Goal: Contribute content: Contribute content

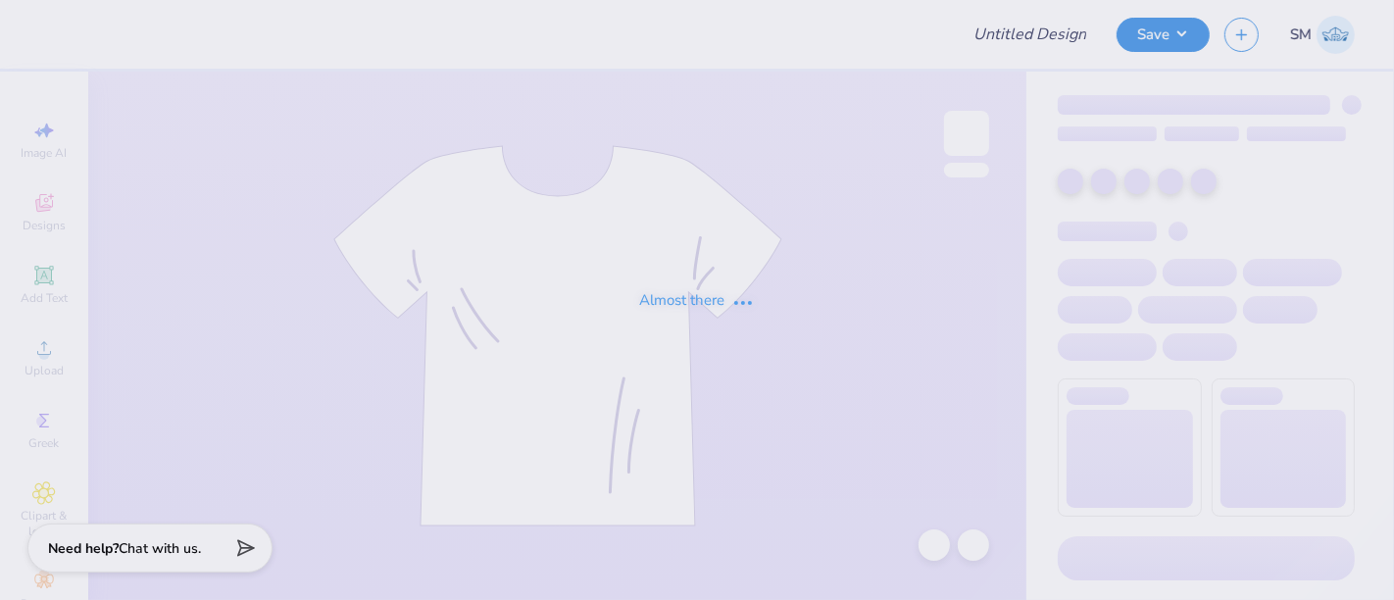
type input "dphie parents weekend shirt"
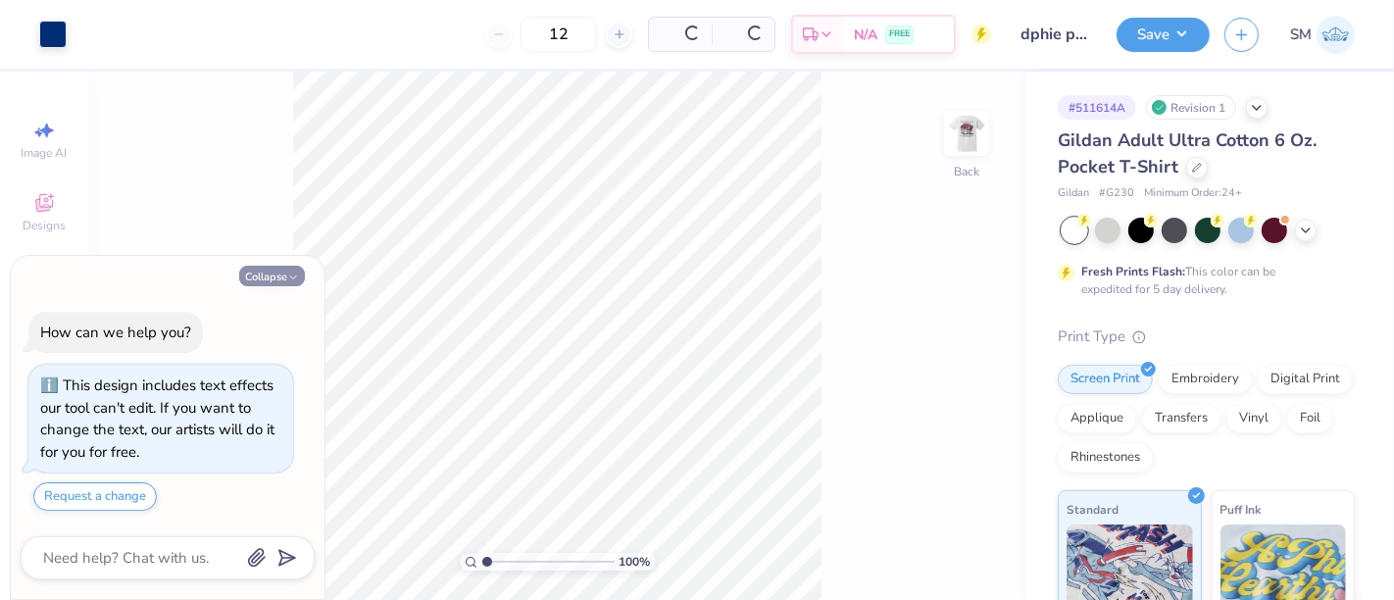
click at [282, 272] on button "Collapse" at bounding box center [272, 276] width 66 height 21
type textarea "x"
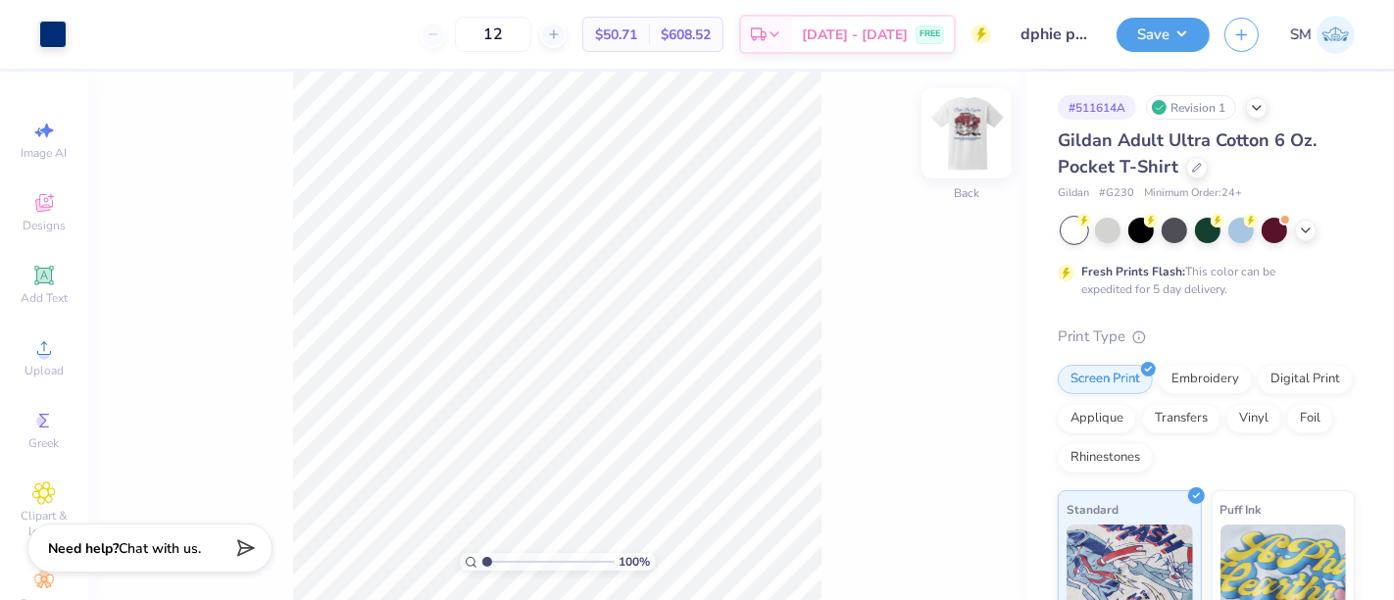
click at [975, 127] on img at bounding box center [966, 133] width 78 height 78
click at [963, 129] on img at bounding box center [966, 133] width 78 height 78
click at [942, 151] on img at bounding box center [966, 133] width 78 height 78
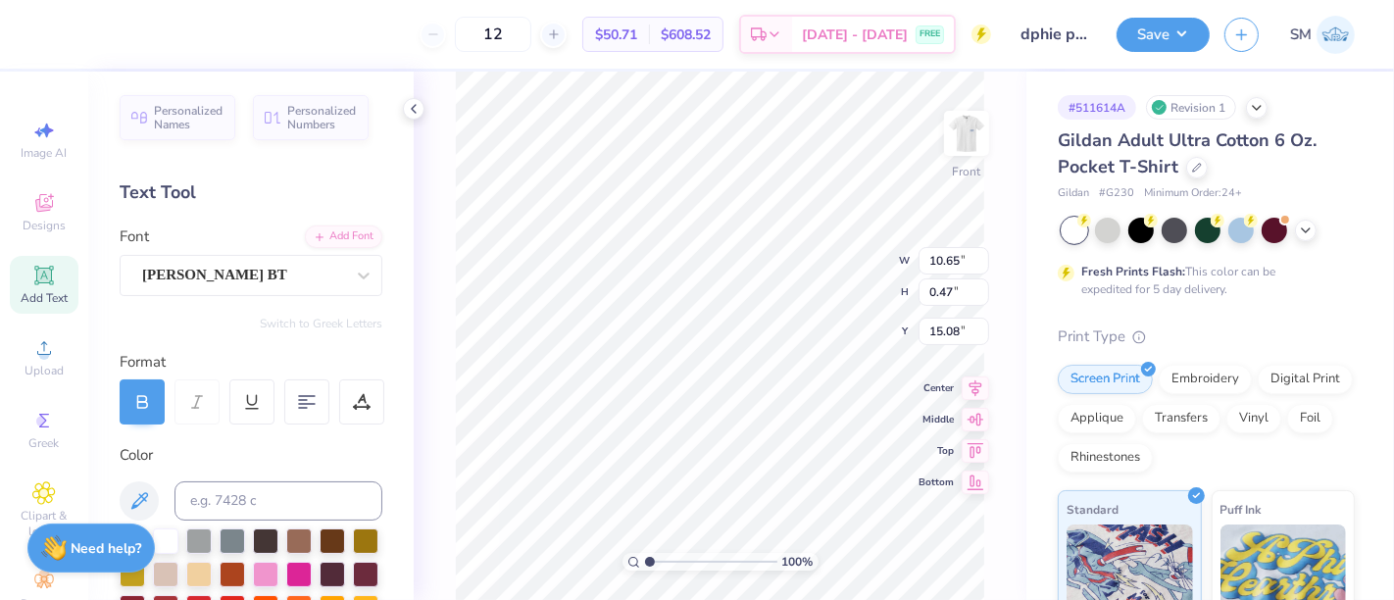
scroll to position [18, 13]
type textarea "A Registered student group at [US_STATE][GEOGRAPHIC_DATA]"
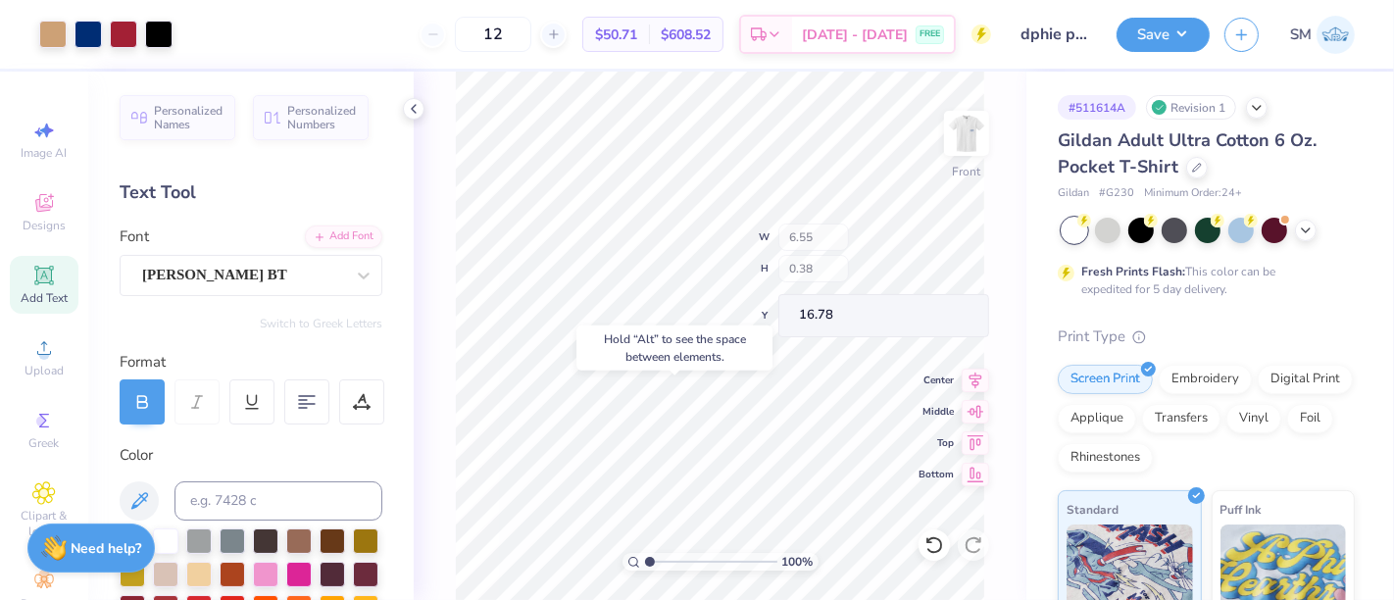
type input "16.78"
click at [676, 560] on input "range" at bounding box center [711, 562] width 132 height 18
drag, startPoint x: 677, startPoint y: 562, endPoint x: 664, endPoint y: 556, distance: 14.9
type input "2.19"
click at [665, 559] on input "range" at bounding box center [711, 562] width 132 height 18
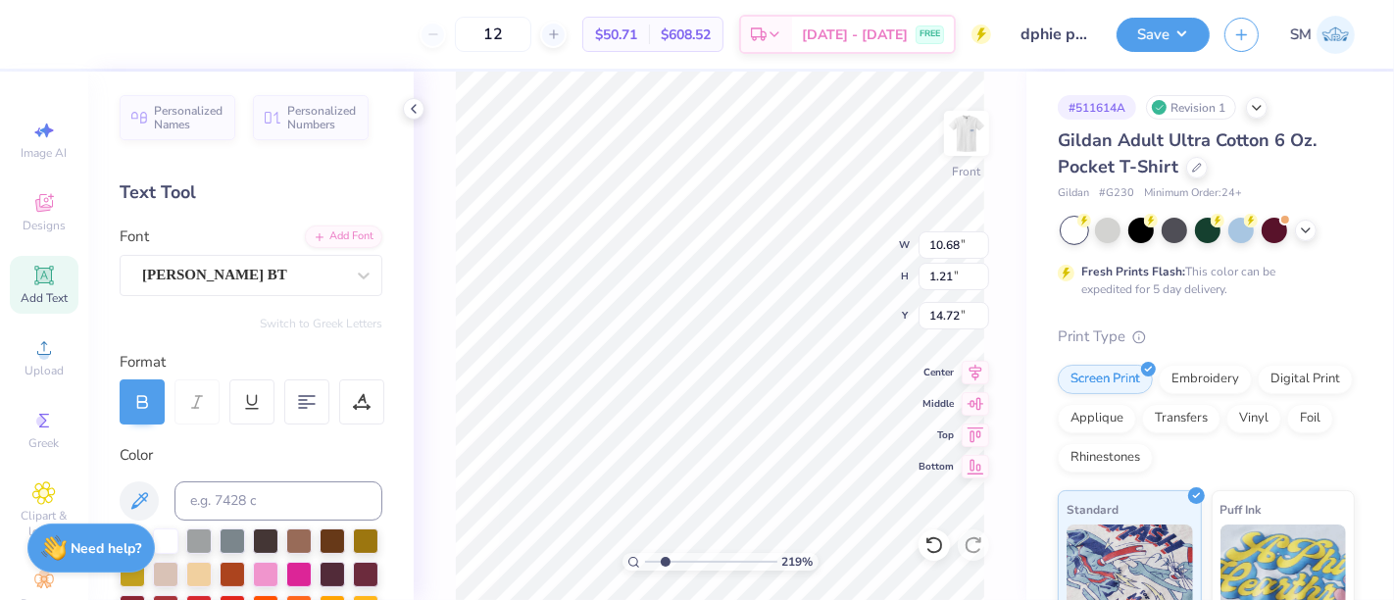
type input "14.72"
type textarea "A Registered student group at [US_STATE][GEOGRAPHIC_DATA]"
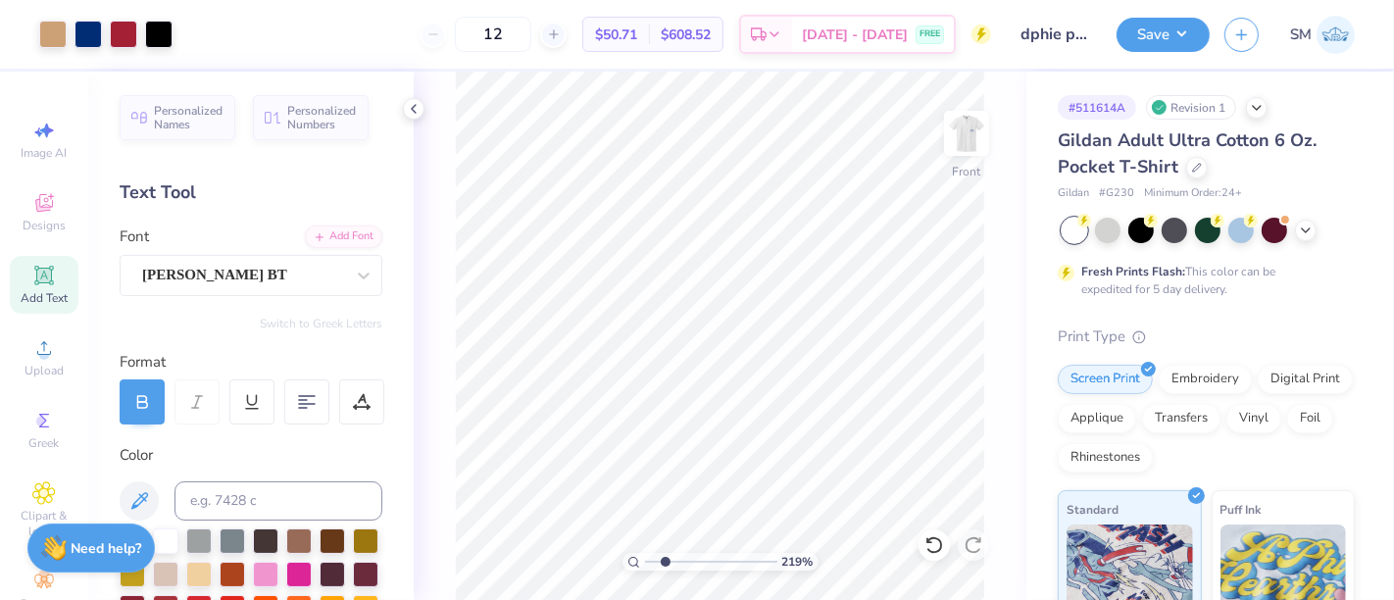
drag, startPoint x: 647, startPoint y: 566, endPoint x: 673, endPoint y: 559, distance: 27.3
click at [665, 564] on input "range" at bounding box center [711, 562] width 132 height 18
click at [656, 555] on input "range" at bounding box center [711, 562] width 132 height 18
drag, startPoint x: 654, startPoint y: 561, endPoint x: 638, endPoint y: 565, distance: 16.2
type input "1"
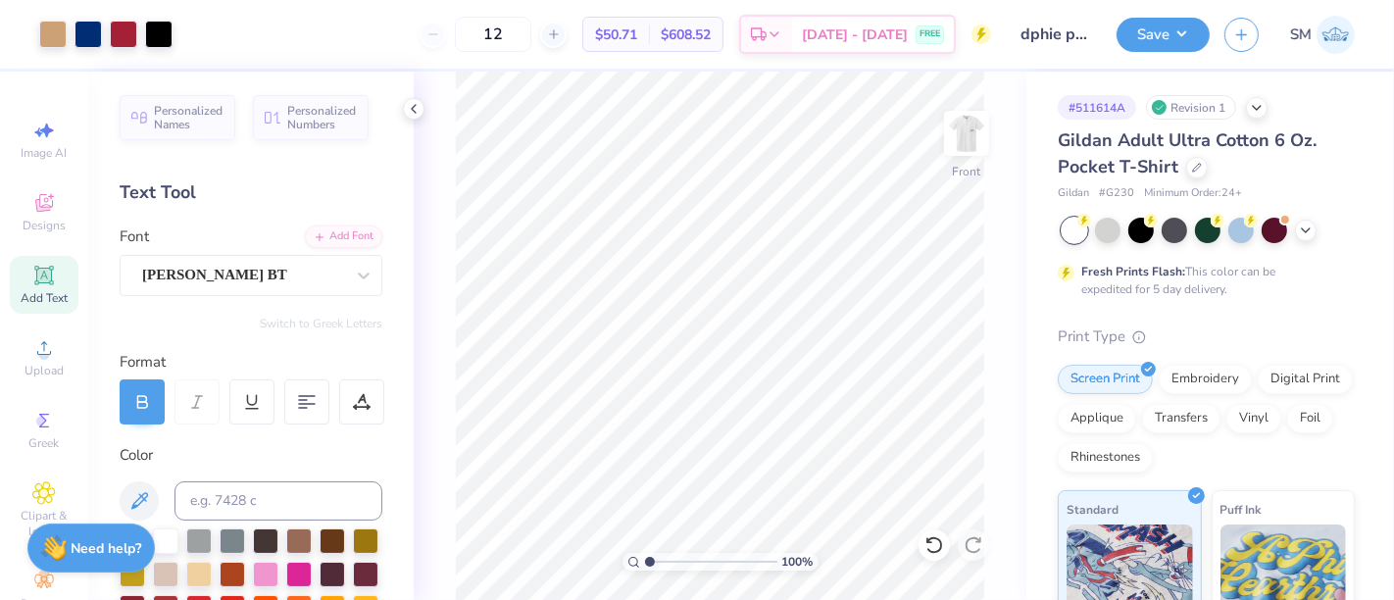
click at [645, 564] on input "range" at bounding box center [711, 562] width 132 height 18
click at [1167, 34] on button "Save" at bounding box center [1162, 32] width 93 height 34
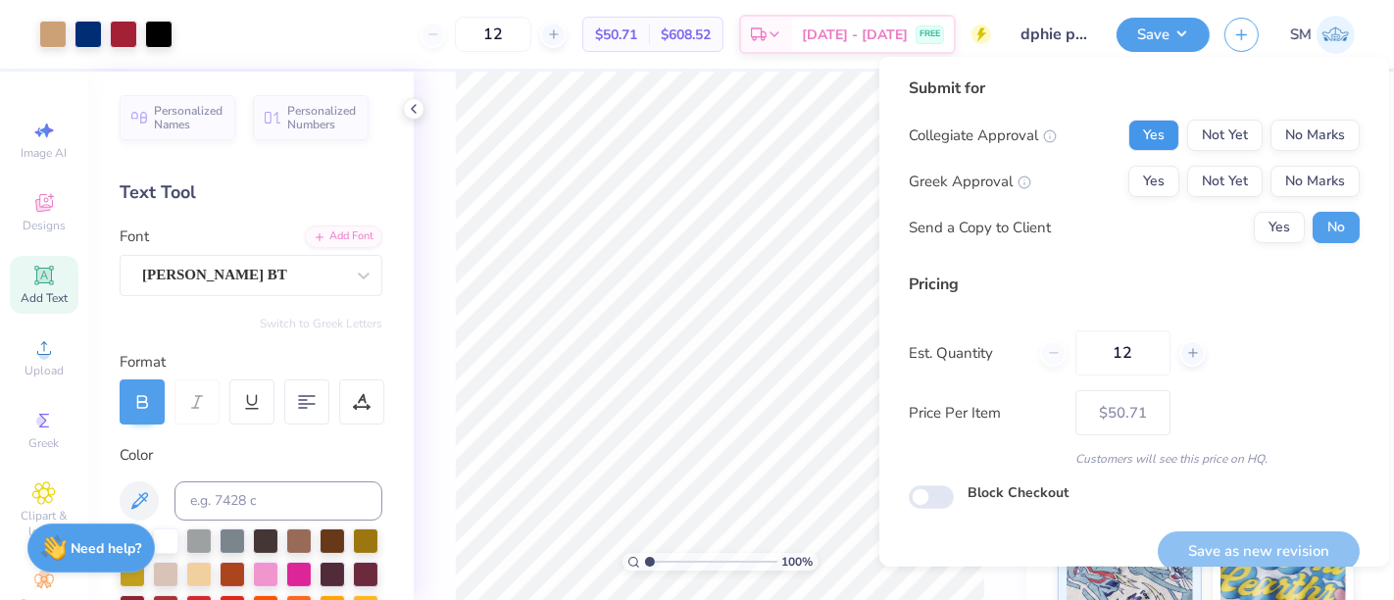
click at [1131, 127] on button "Yes" at bounding box center [1153, 135] width 51 height 31
drag, startPoint x: 1127, startPoint y: 186, endPoint x: 1159, endPoint y: 197, distance: 33.2
click at [1128, 184] on button "Yes" at bounding box center [1153, 181] width 51 height 31
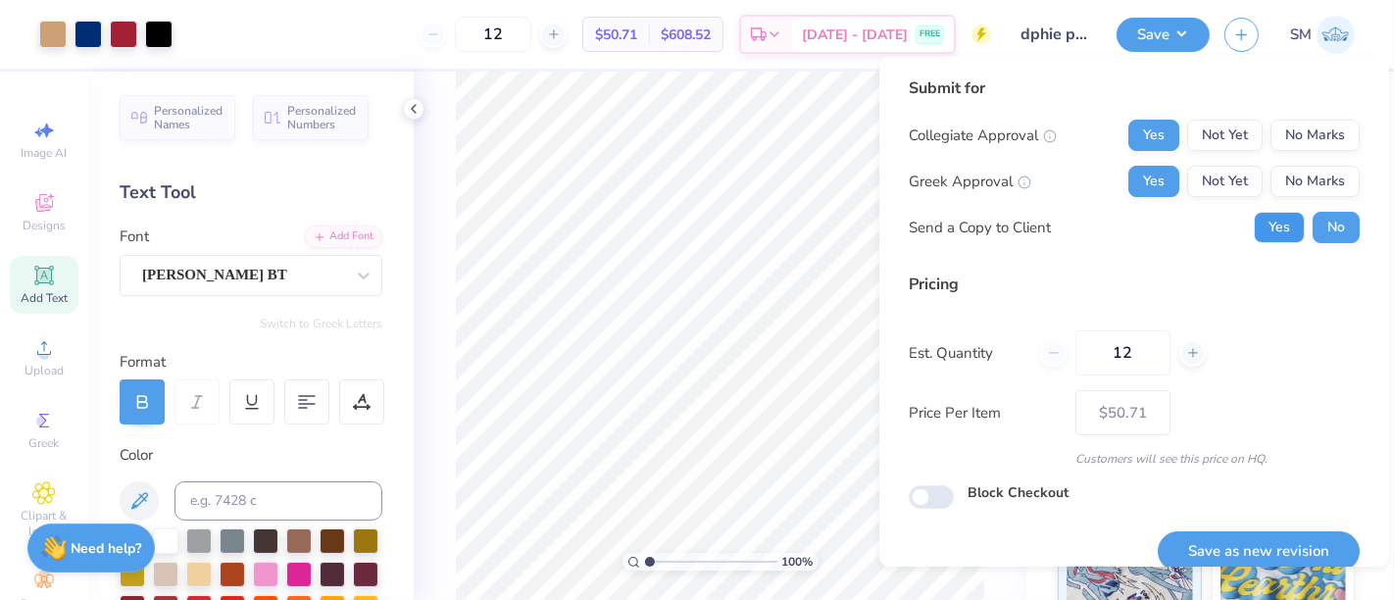
drag, startPoint x: 1256, startPoint y: 218, endPoint x: 1285, endPoint y: 306, distance: 93.0
click at [1255, 223] on button "Yes" at bounding box center [1279, 227] width 51 height 31
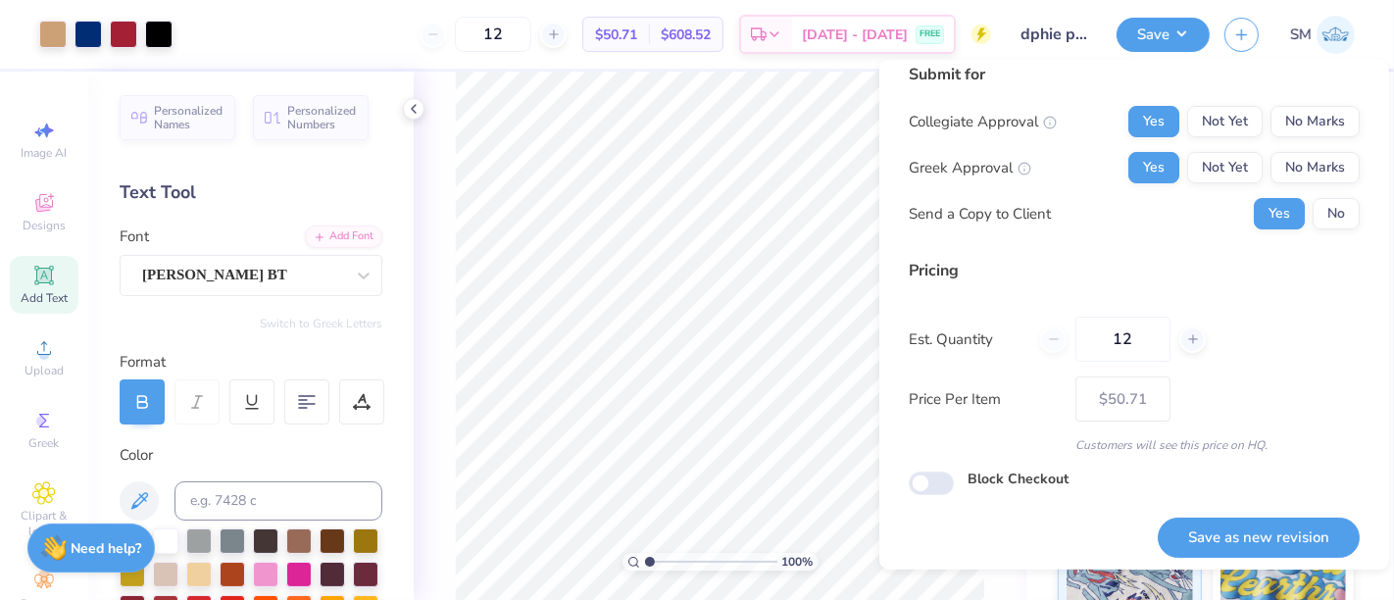
scroll to position [22, 0]
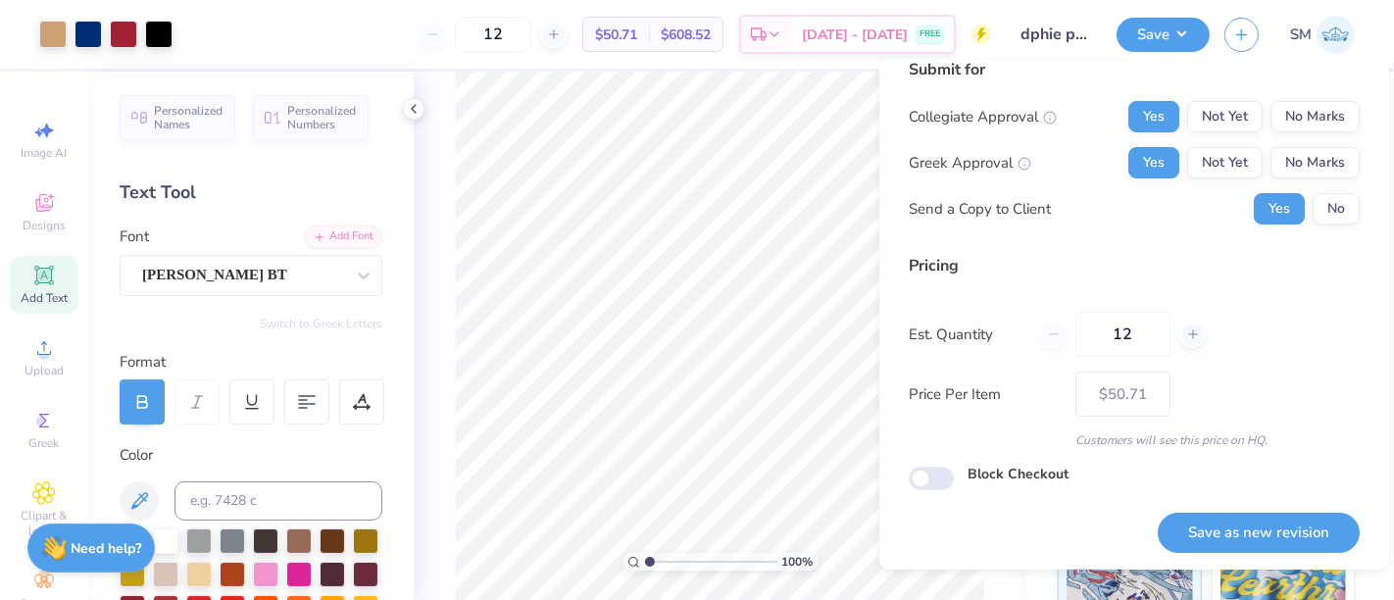
click at [1247, 536] on button "Save as new revision" at bounding box center [1259, 533] width 202 height 40
type input "$50.71"
